Goal: Check status

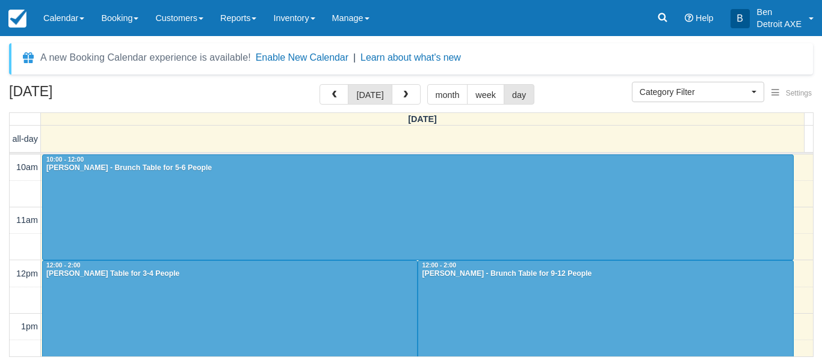
scroll to position [213, 0]
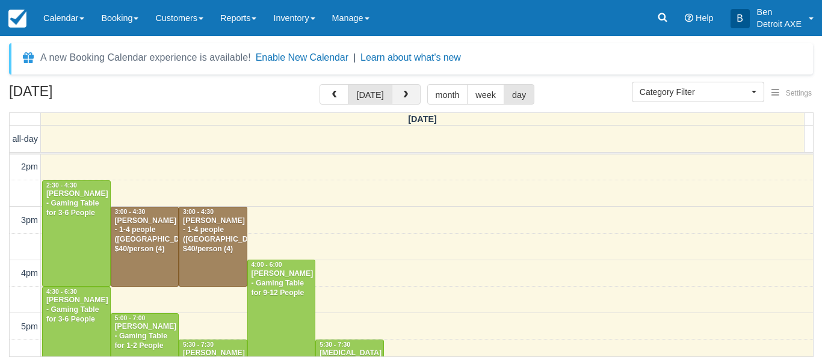
click at [404, 96] on span "button" at bounding box center [405, 95] width 8 height 8
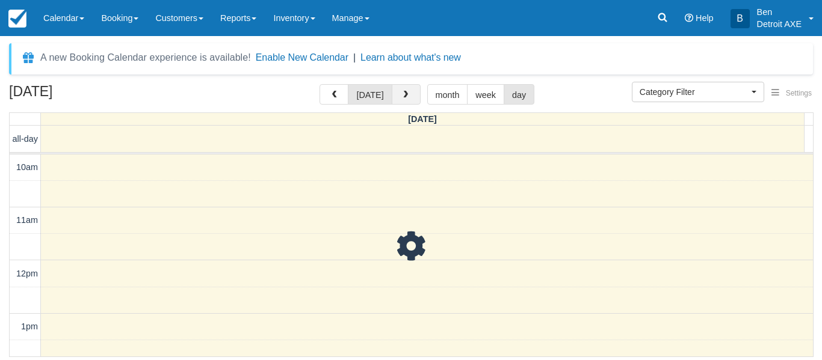
scroll to position [319, 0]
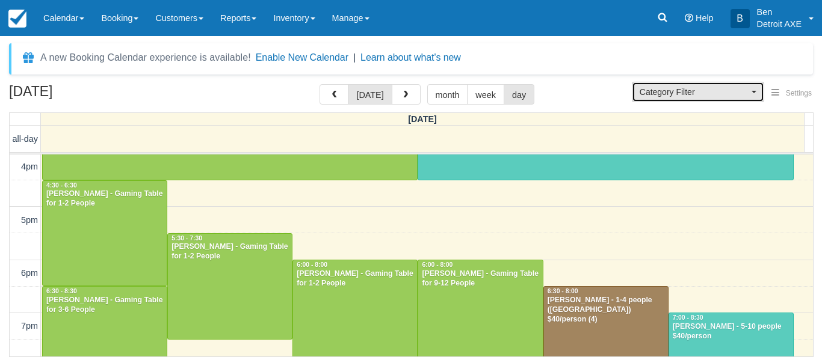
click at [652, 91] on span "Category Filter" at bounding box center [693, 92] width 109 height 12
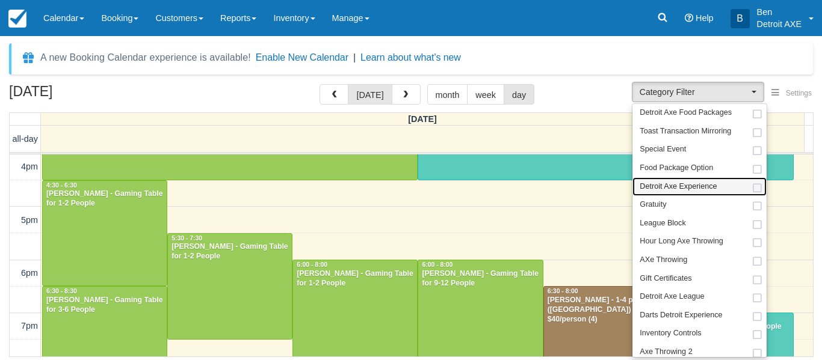
click at [683, 188] on span "Detroit Axe Experience" at bounding box center [677, 187] width 77 height 11
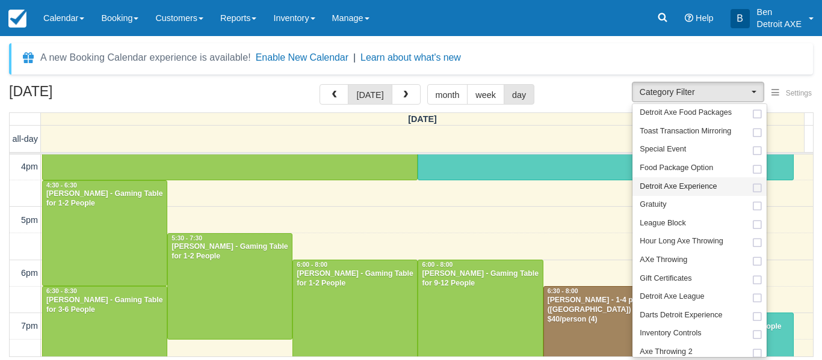
select select "14"
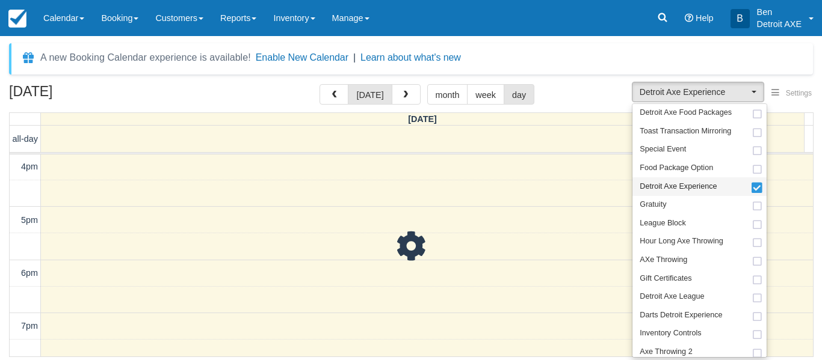
scroll to position [34, 0]
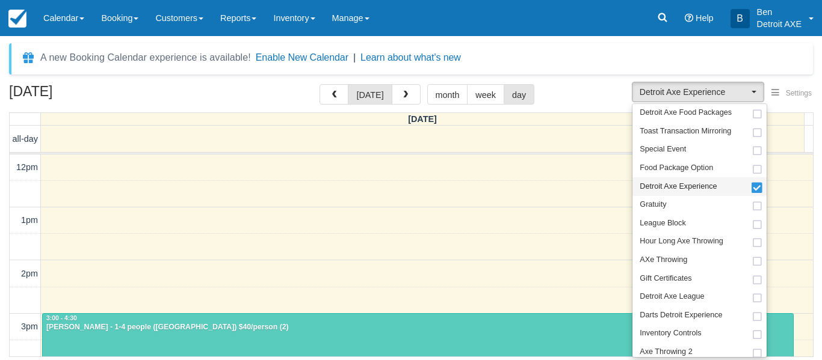
scroll to position [319, 0]
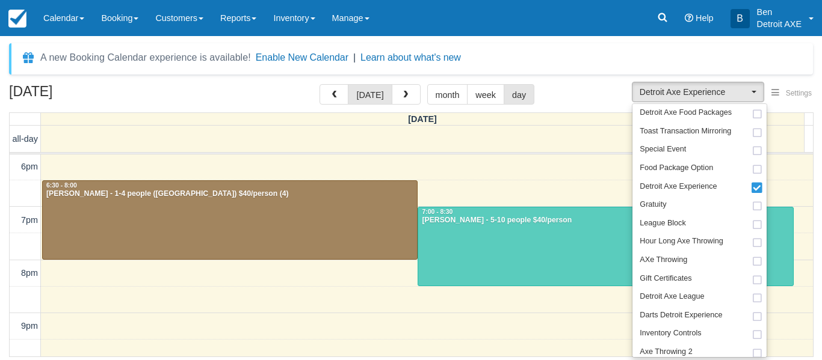
click at [591, 64] on div "A new Booking Calendar experience is available! Enable New Calendar | Learn abo…" at bounding box center [411, 58] width 804 height 31
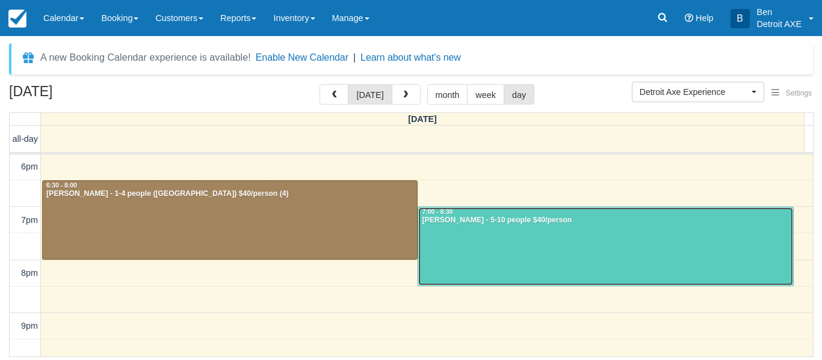
click at [458, 246] on div at bounding box center [605, 247] width 374 height 79
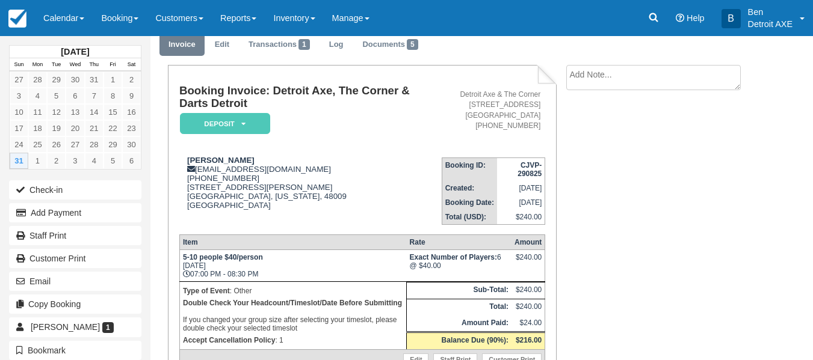
scroll to position [46, 0]
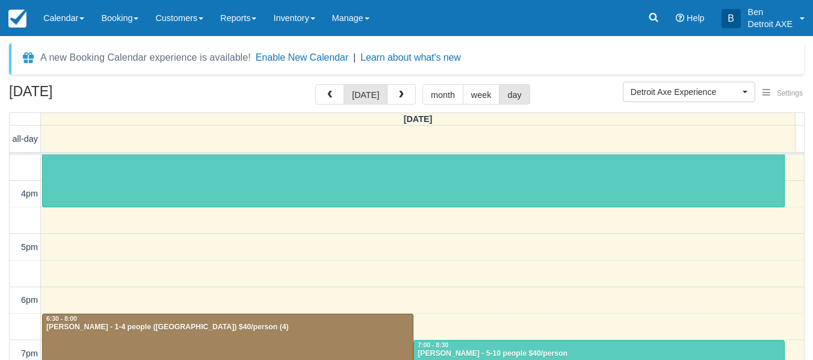
scroll to position [186, 0]
